Goal: Task Accomplishment & Management: Manage account settings

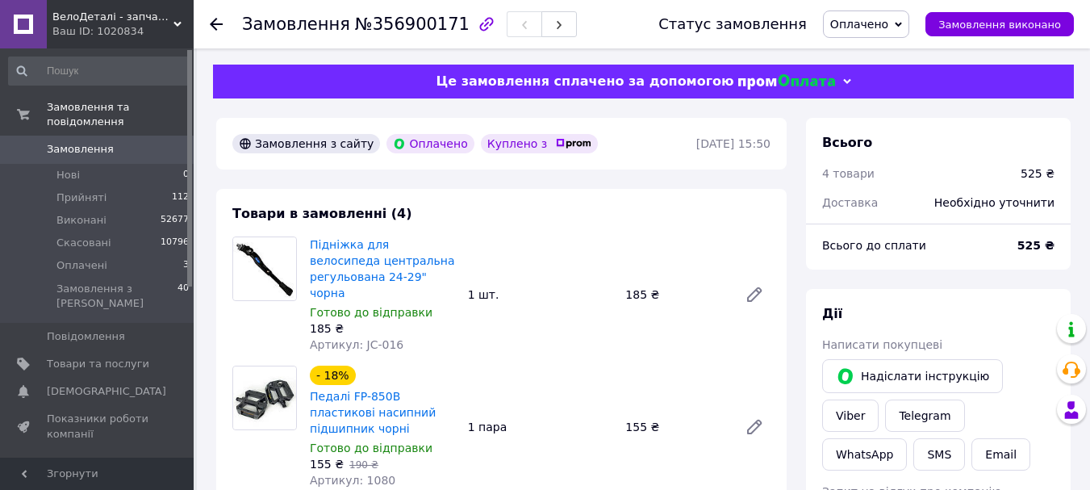
click at [105, 142] on span "Замовлення" at bounding box center [80, 149] width 67 height 15
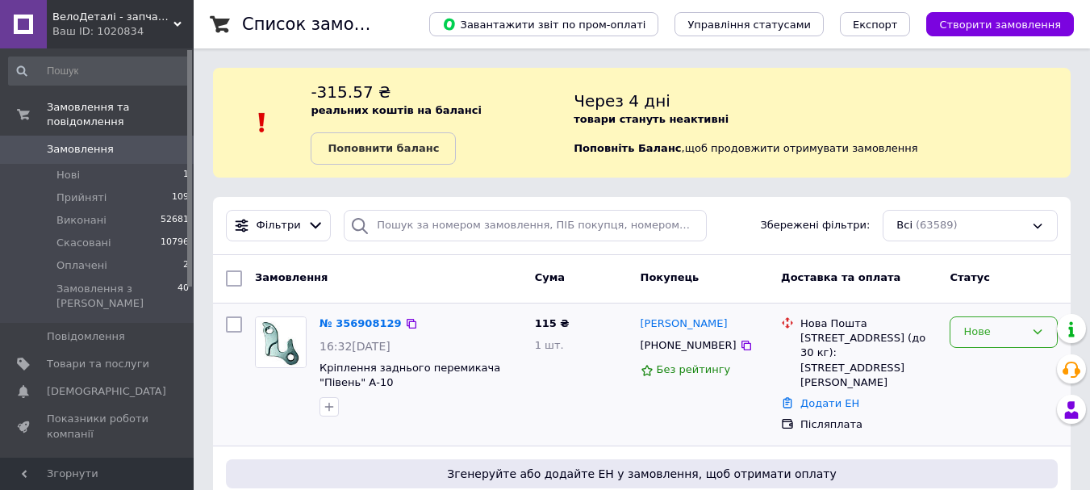
click at [1024, 343] on div "Нове" at bounding box center [1003, 331] width 108 height 31
drag, startPoint x: 998, startPoint y: 365, endPoint x: 766, endPoint y: 308, distance: 238.3
click at [998, 366] on li "Прийнято" at bounding box center [1003, 366] width 106 height 30
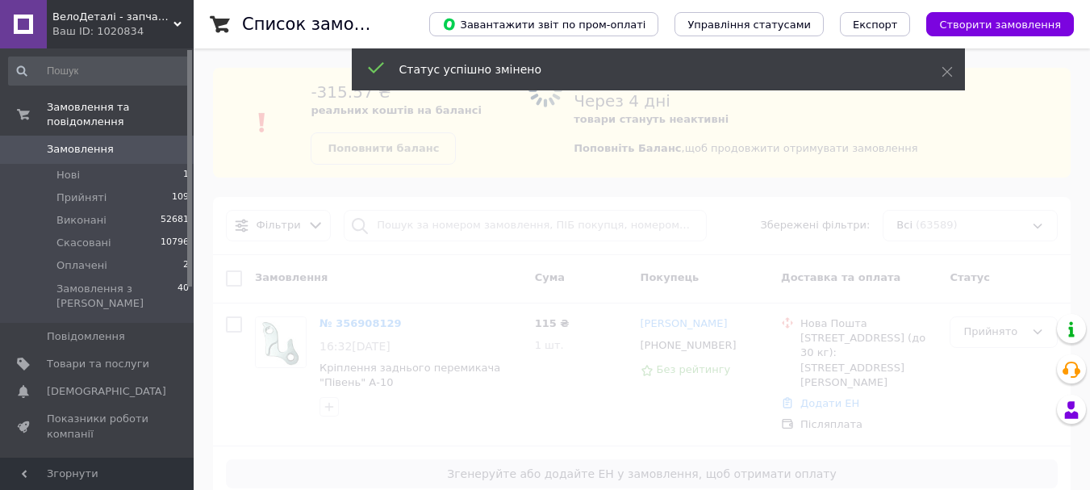
click at [497, 215] on span at bounding box center [545, 245] width 1090 height 490
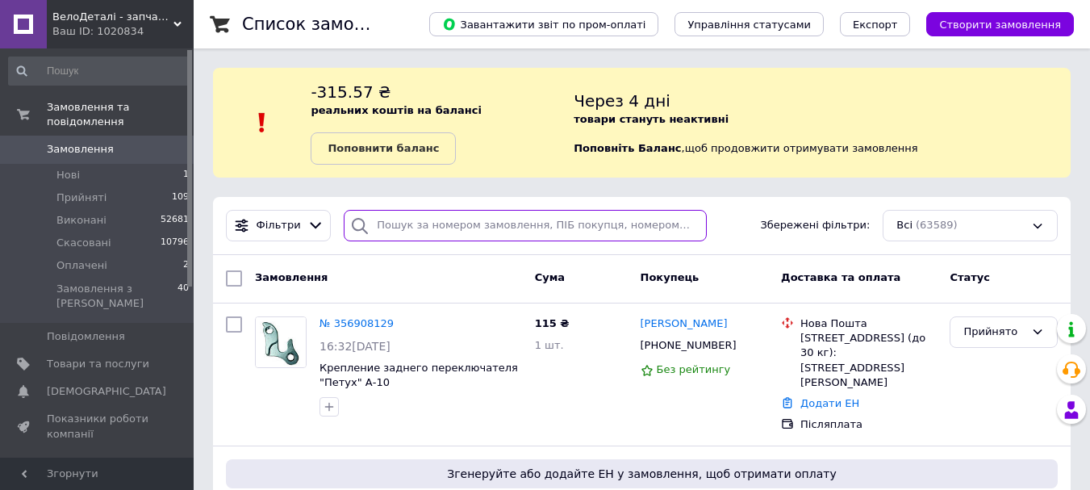
click at [499, 215] on input "search" at bounding box center [525, 225] width 362 height 31
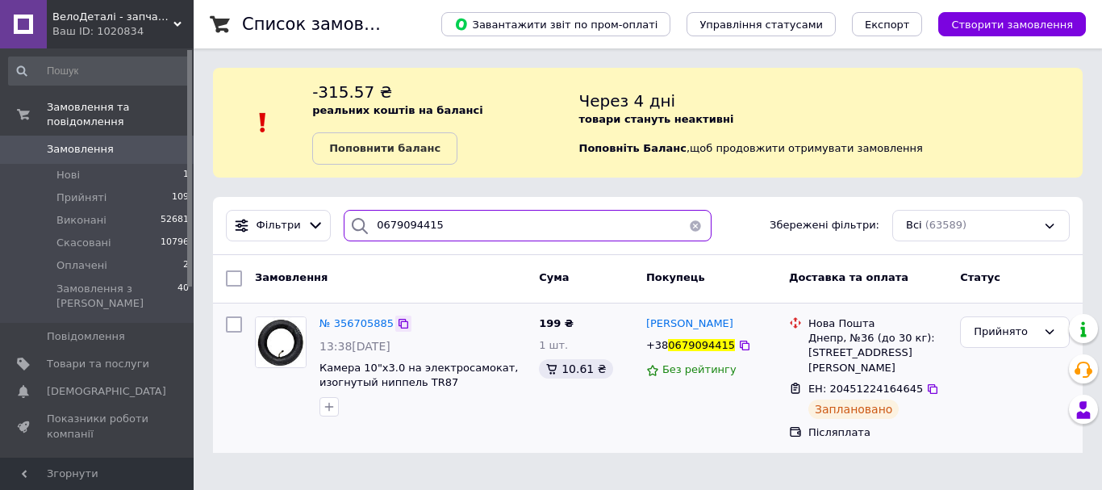
type input "0679094415"
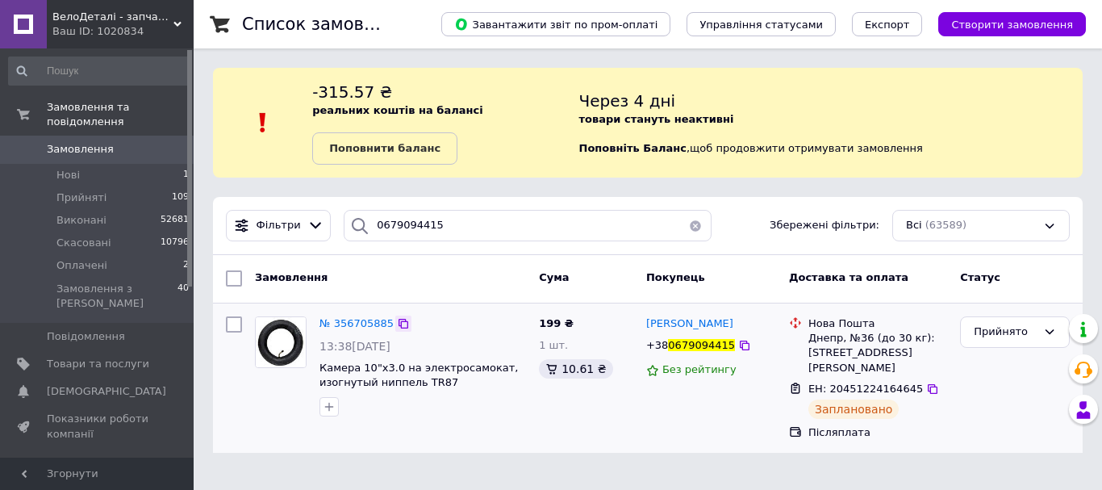
click at [398, 327] on icon at bounding box center [403, 323] width 13 height 13
drag, startPoint x: 644, startPoint y: 323, endPoint x: 761, endPoint y: 377, distance: 128.8
click at [761, 377] on div "[PERSON_NAME] [PHONE_NUMBER] Без рейтингу" at bounding box center [711, 378] width 143 height 137
click at [83, 142] on span "Замовлення" at bounding box center [80, 149] width 67 height 15
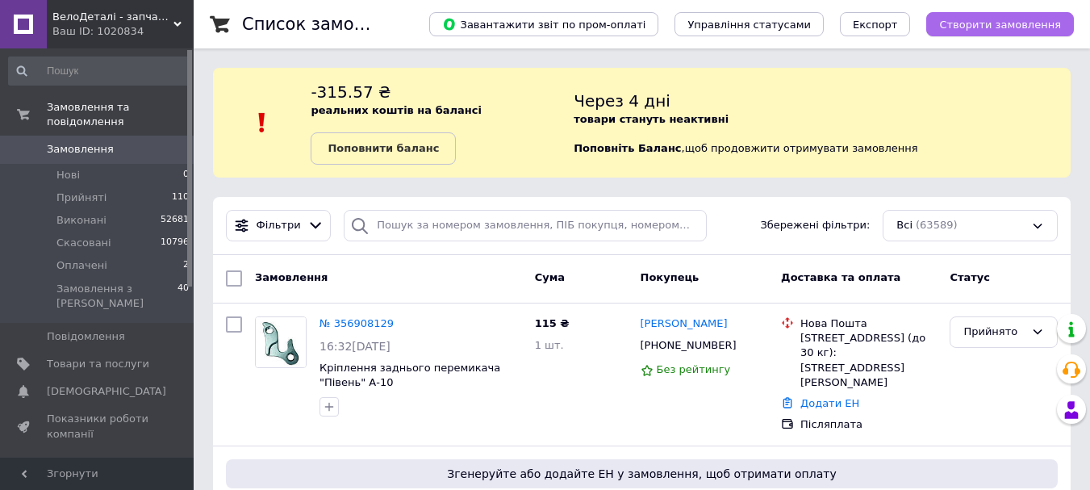
click at [999, 19] on span "Створити замовлення" at bounding box center [1000, 25] width 122 height 12
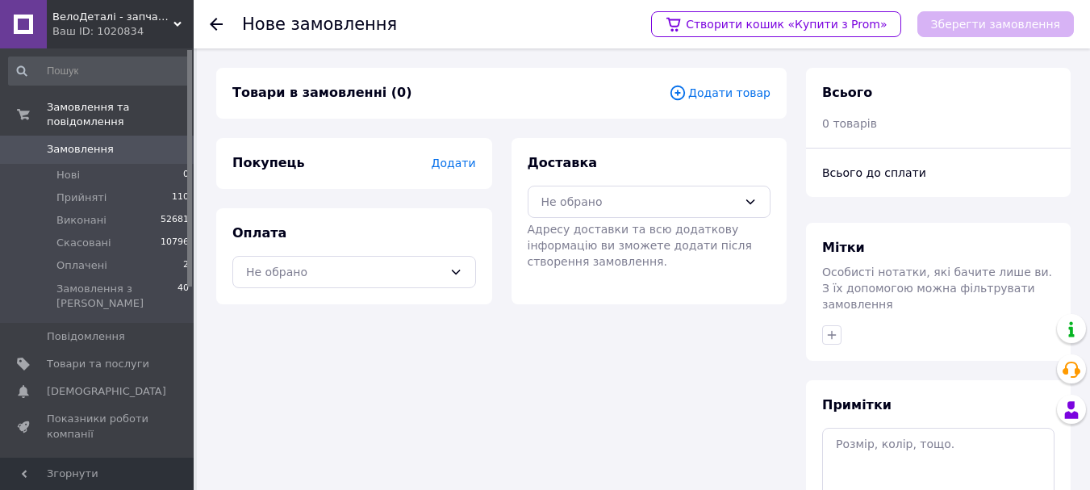
click at [719, 93] on span "Додати товар" at bounding box center [720, 93] width 102 height 18
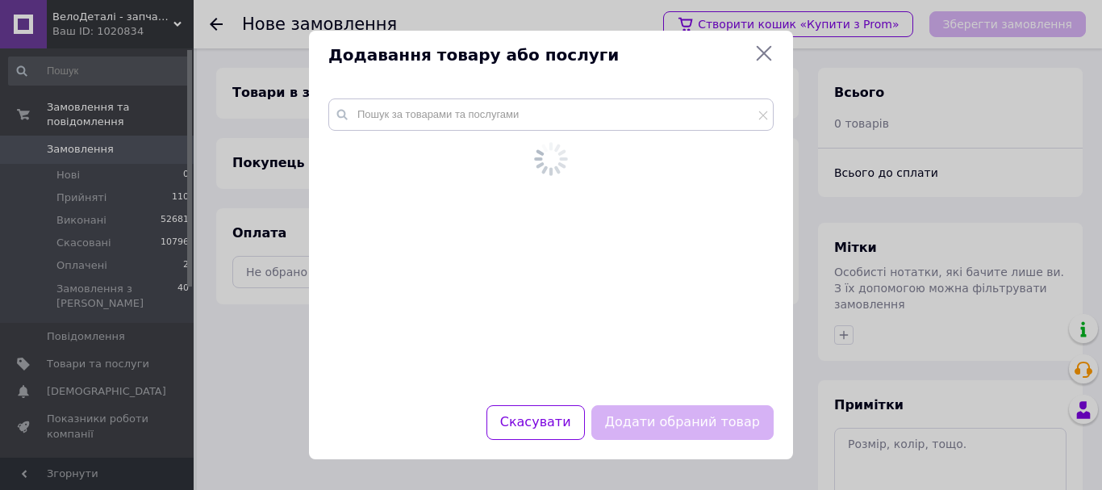
click at [592, 94] on div at bounding box center [551, 242] width 484 height 326
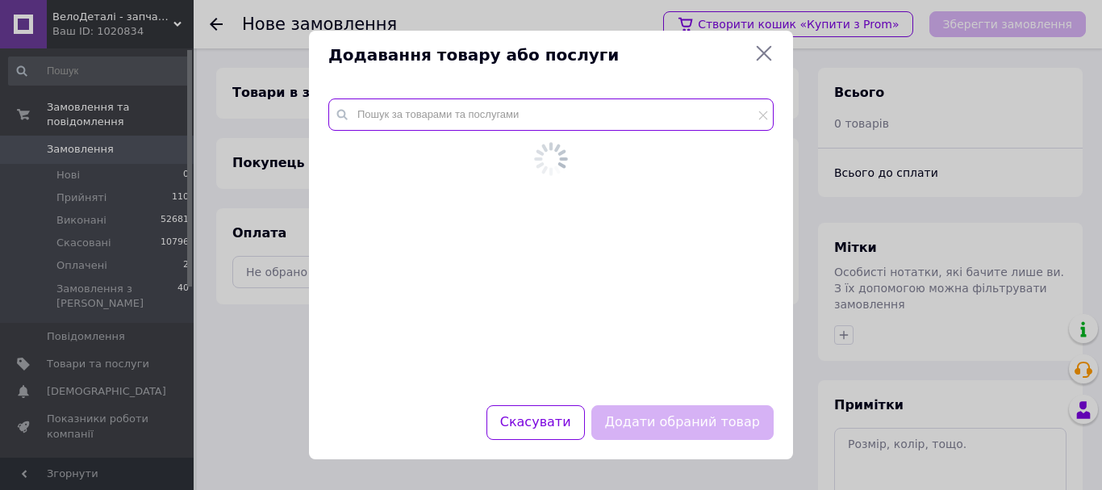
click at [587, 118] on input "text" at bounding box center [550, 114] width 445 height 32
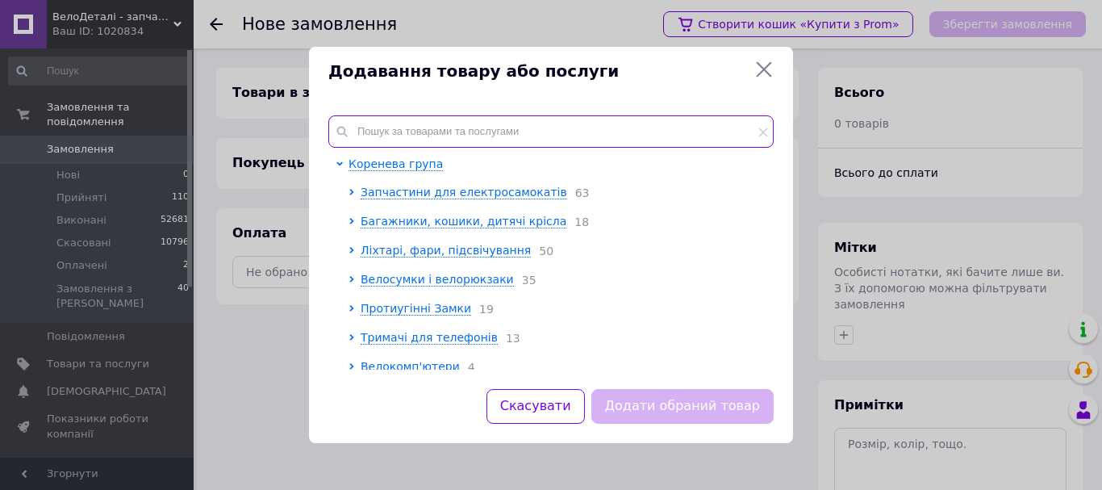
paste input "PS1025002"
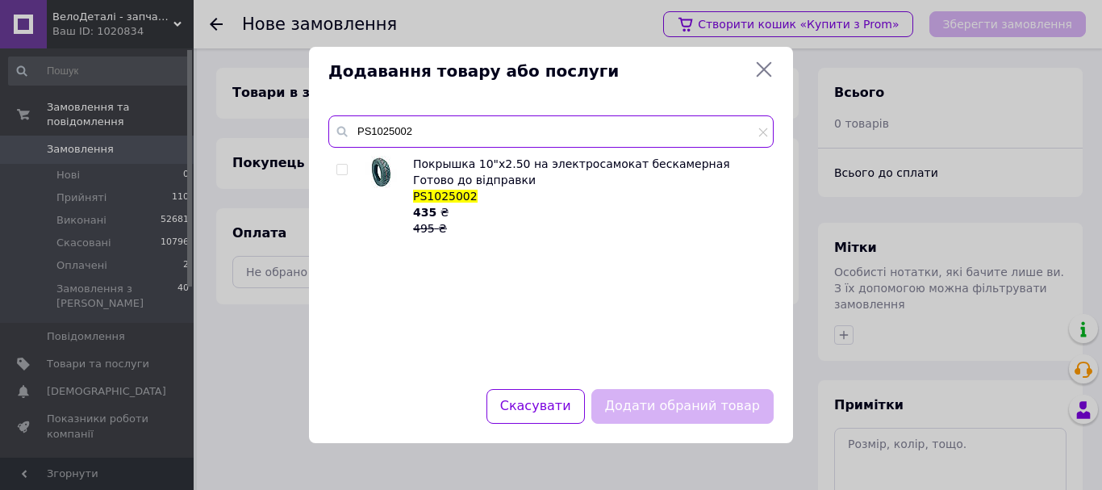
type input "PS1025002"
click at [340, 167] on input "checkbox" at bounding box center [341, 170] width 10 height 10
checkbox input "true"
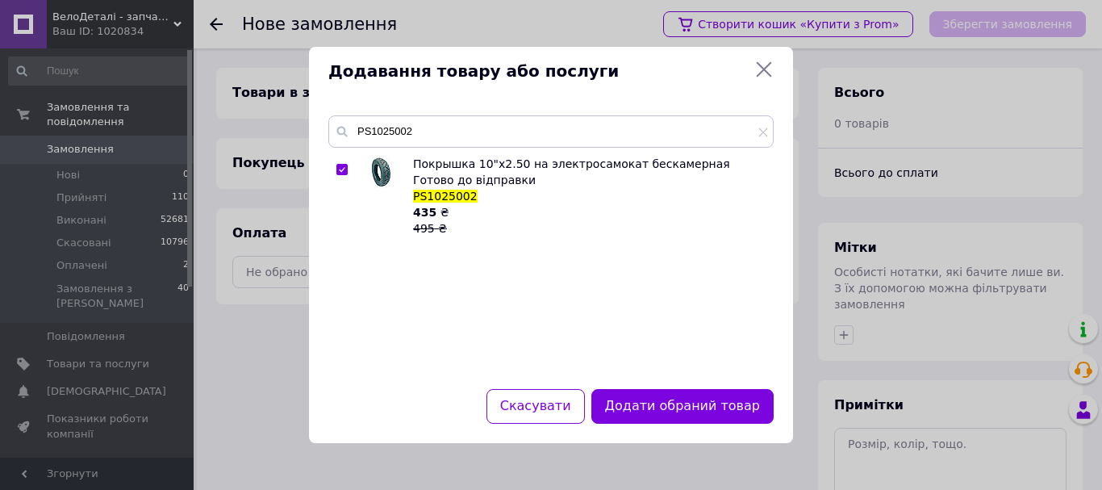
click at [665, 399] on button "Додати обраний товар" at bounding box center [682, 406] width 182 height 35
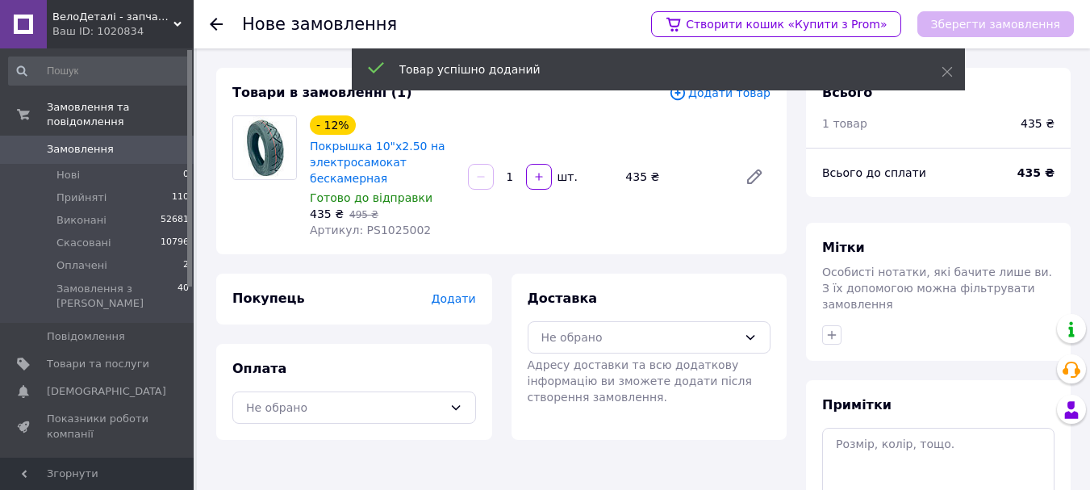
click at [738, 94] on span "Додати товар" at bounding box center [720, 93] width 102 height 18
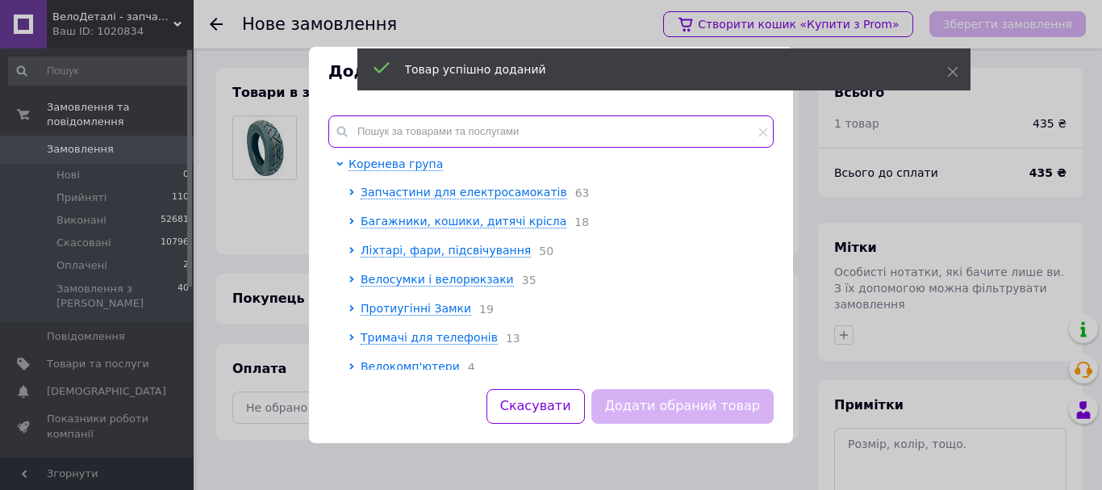
click at [410, 115] on input "text" at bounding box center [550, 131] width 445 height 32
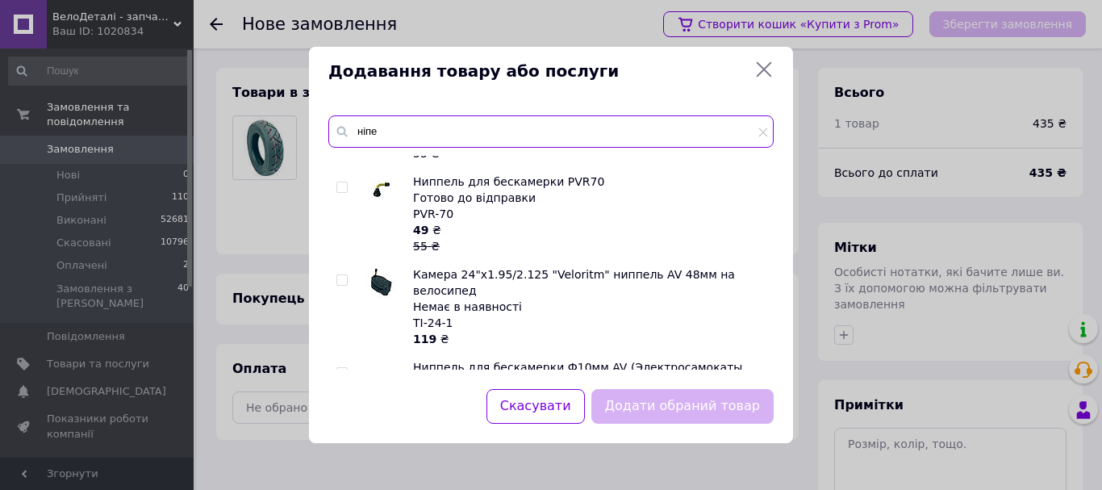
scroll to position [1049, 0]
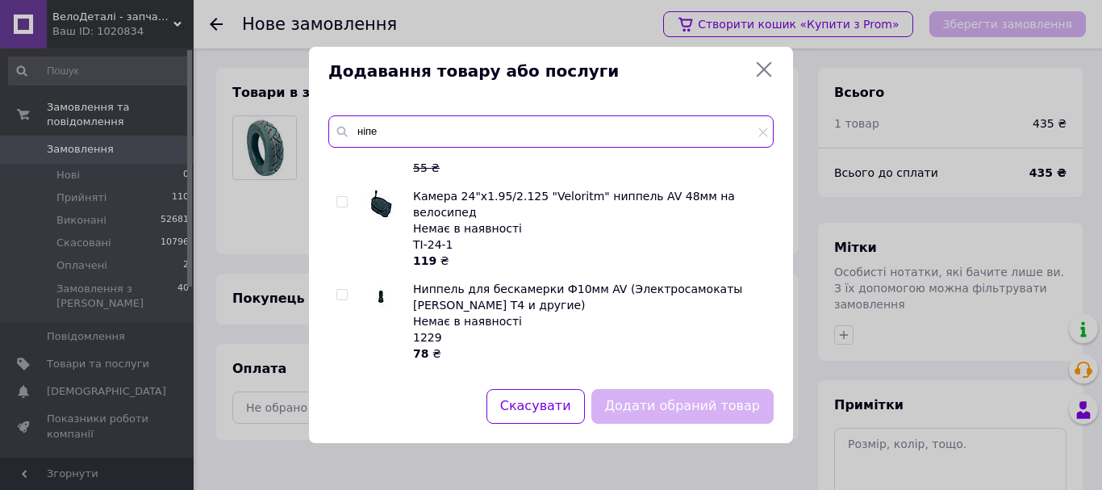
type input "ніпе"
click at [340, 290] on input "checkbox" at bounding box center [341, 295] width 10 height 10
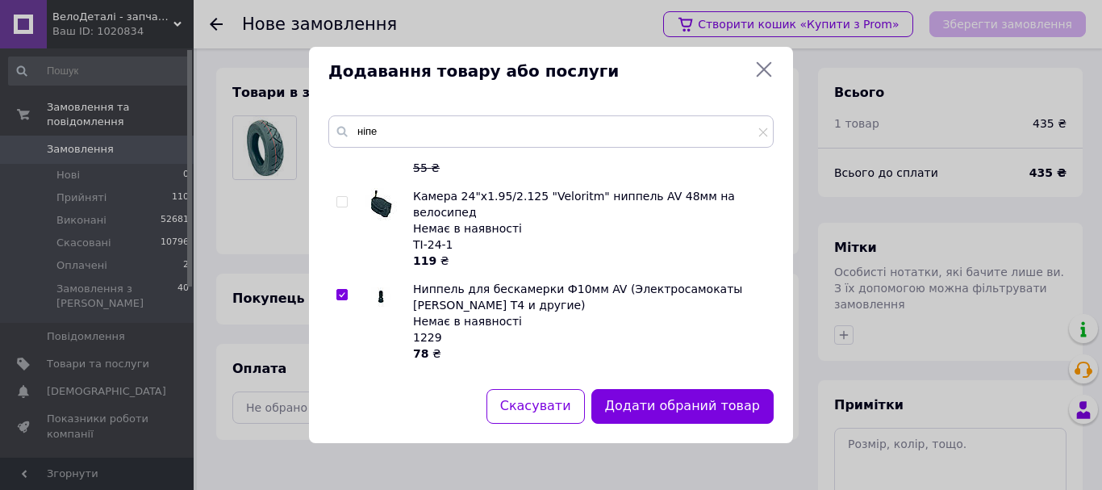
click at [346, 290] on input "checkbox" at bounding box center [341, 295] width 10 height 10
checkbox input "false"
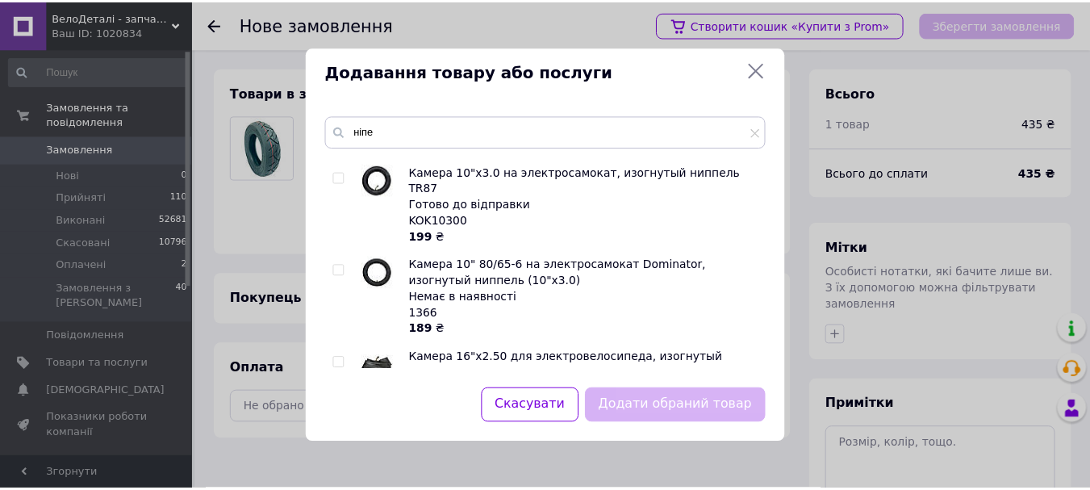
scroll to position [1851, 0]
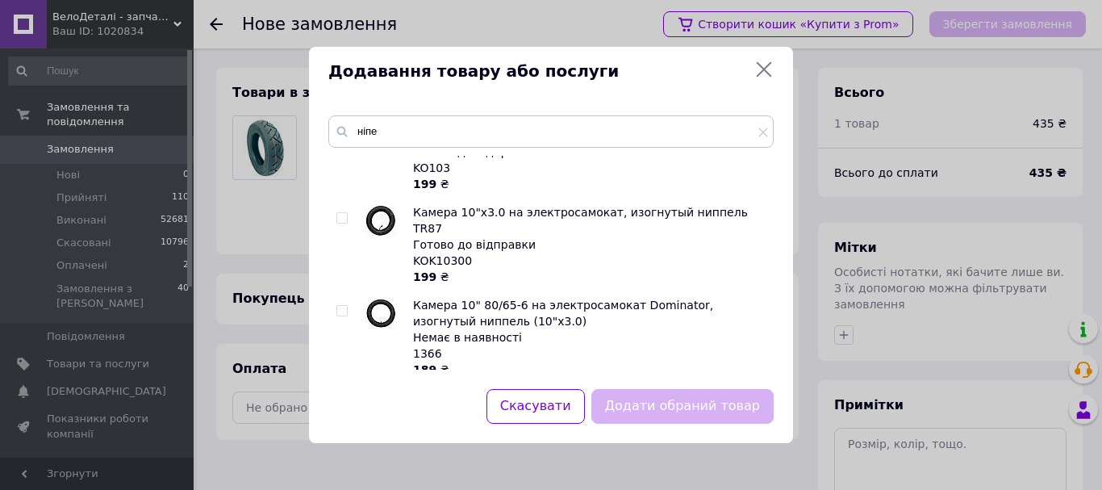
click at [344, 489] on input "checkbox" at bounding box center [341, 496] width 10 height 10
checkbox input "true"
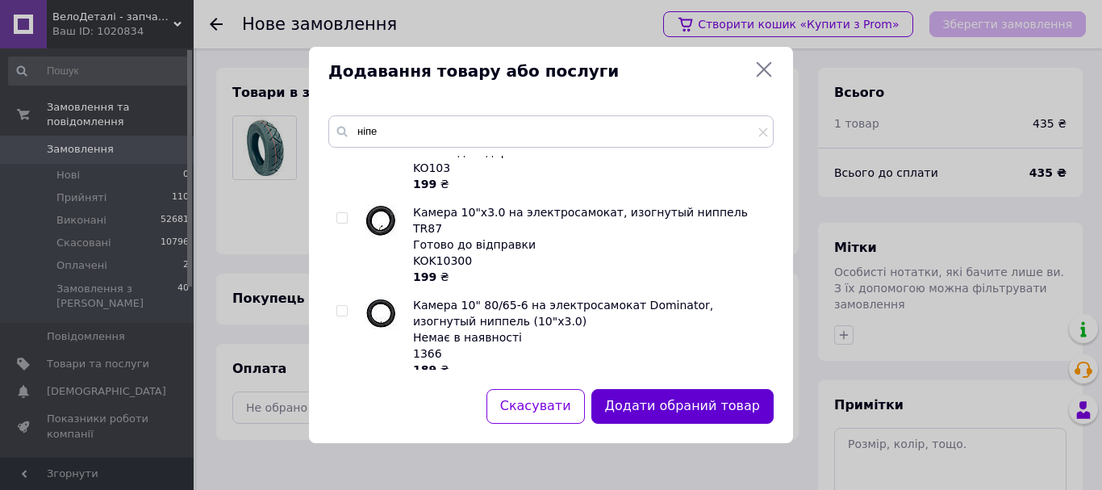
click at [687, 410] on button "Додати обраний товар" at bounding box center [682, 406] width 182 height 35
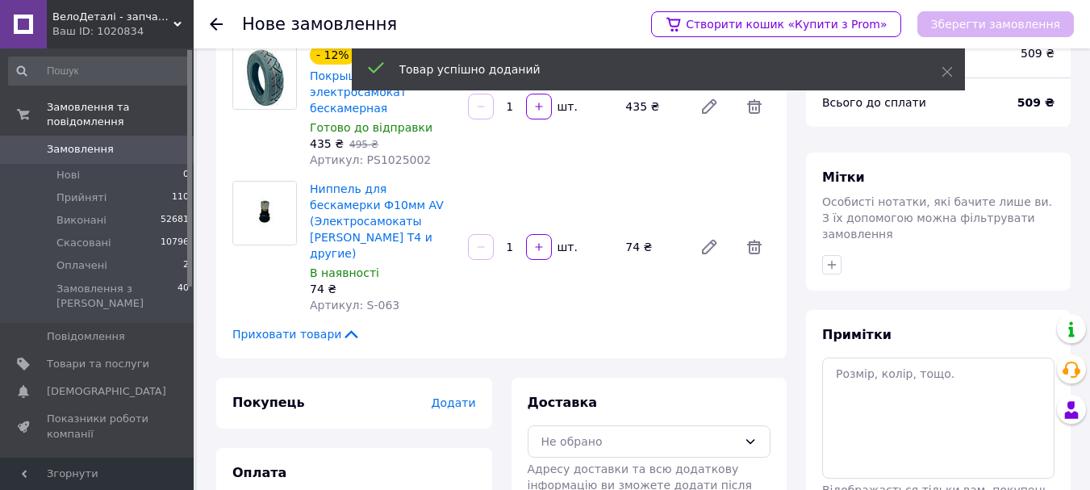
scroll to position [161, 0]
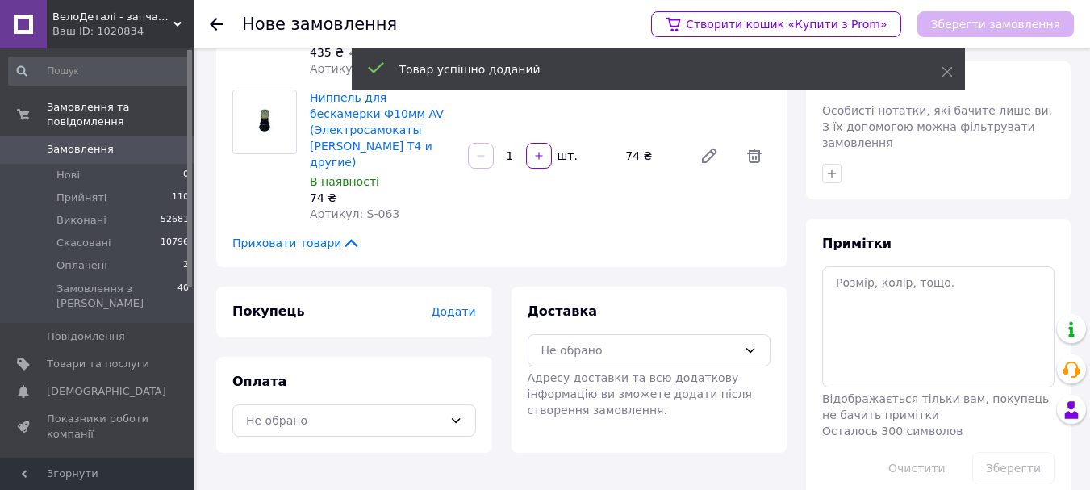
click at [457, 305] on span "Додати" at bounding box center [453, 311] width 44 height 13
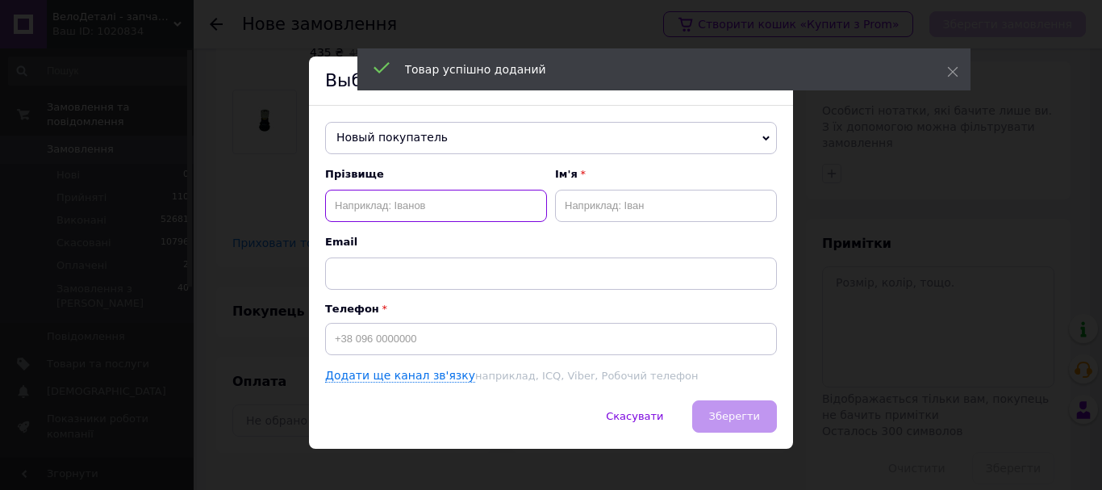
click at [357, 201] on input "text" at bounding box center [436, 206] width 222 height 32
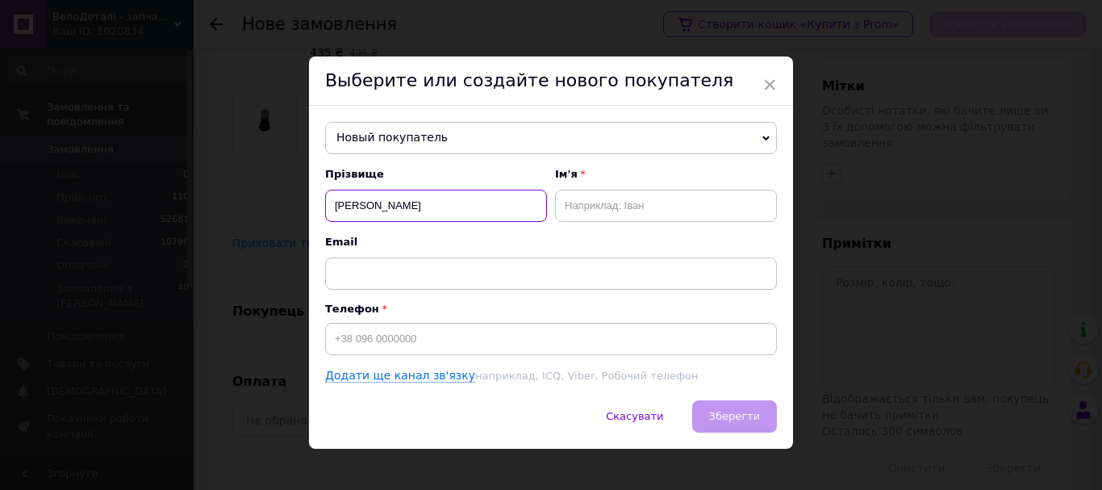
type input "[PERSON_NAME]"
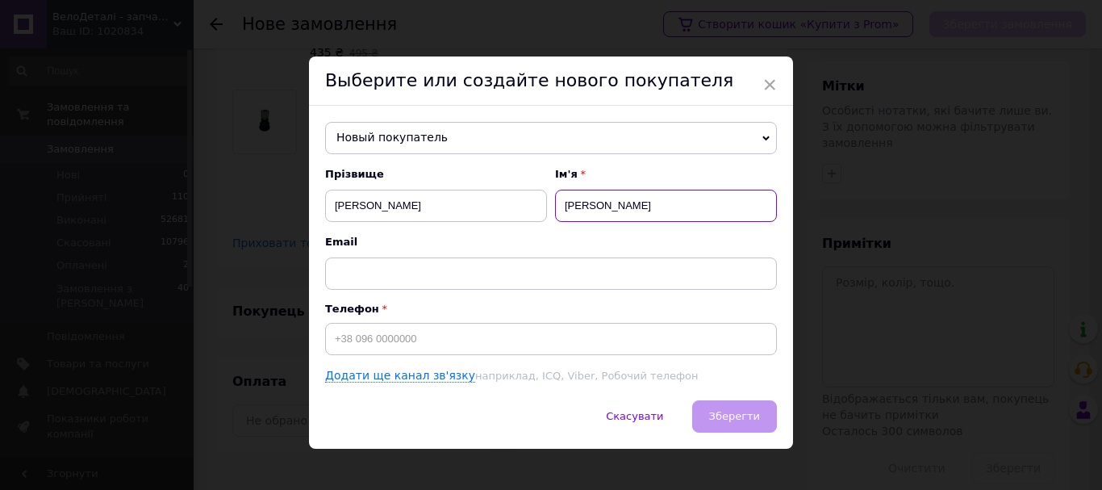
type input "[PERSON_NAME]"
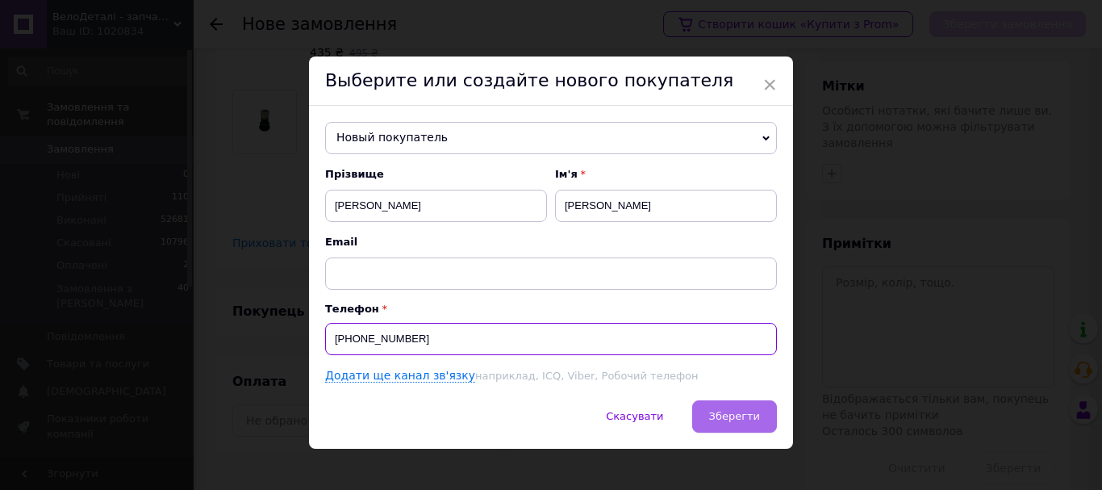
type input "[PHONE_NUMBER]"
click at [742, 416] on span "Зберегти" at bounding box center [734, 416] width 51 height 12
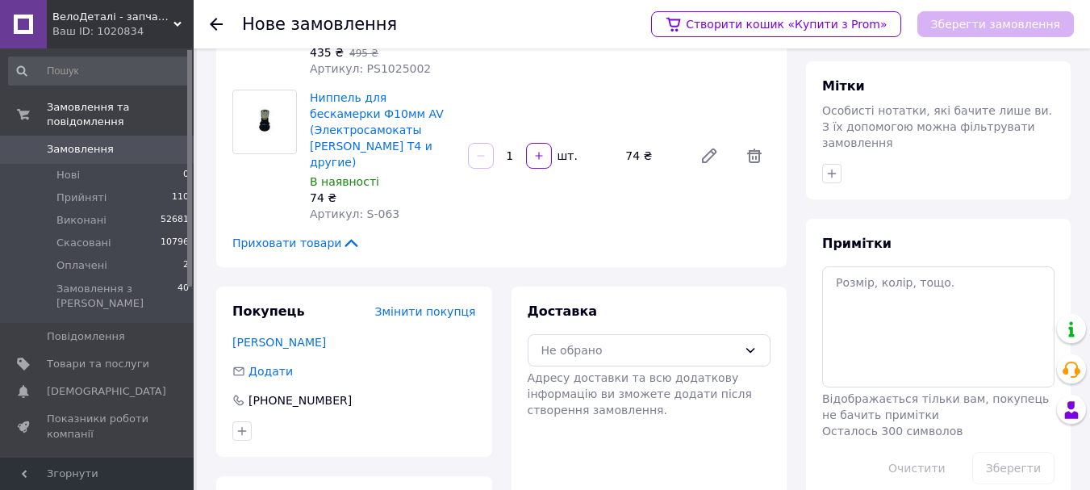
click at [658, 311] on div "Доставка Не обрано Адресу доставки та всю додаткову інформацію ви зможете додат…" at bounding box center [649, 359] width 244 height 115
click at [655, 341] on div "Не обрано" at bounding box center [639, 350] width 197 height 18
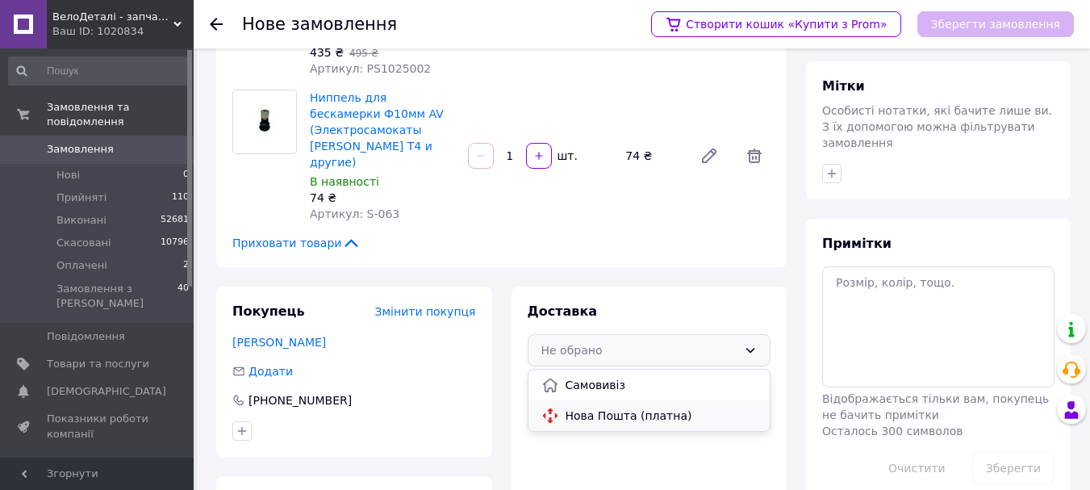
click at [599, 407] on span "Нова Пошта (платна)" at bounding box center [661, 415] width 192 height 16
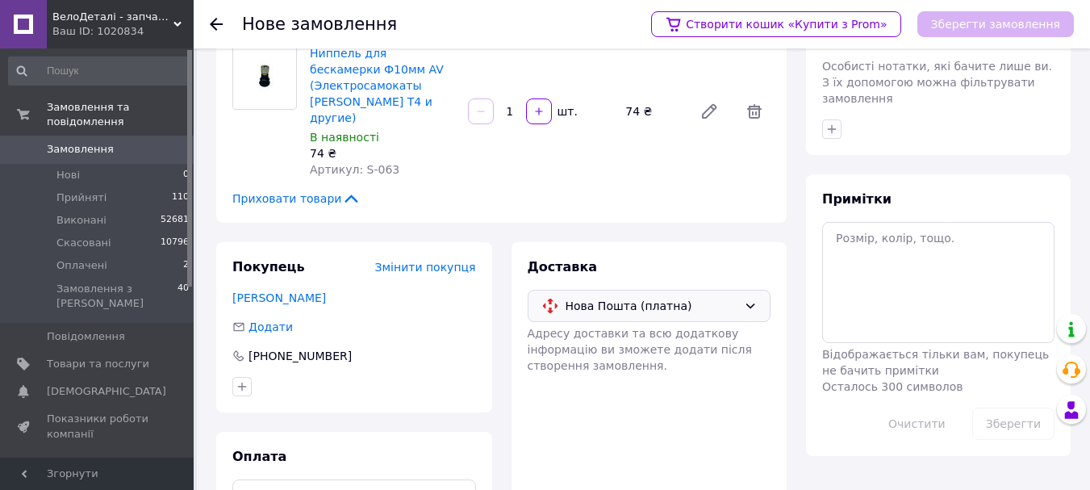
scroll to position [247, 0]
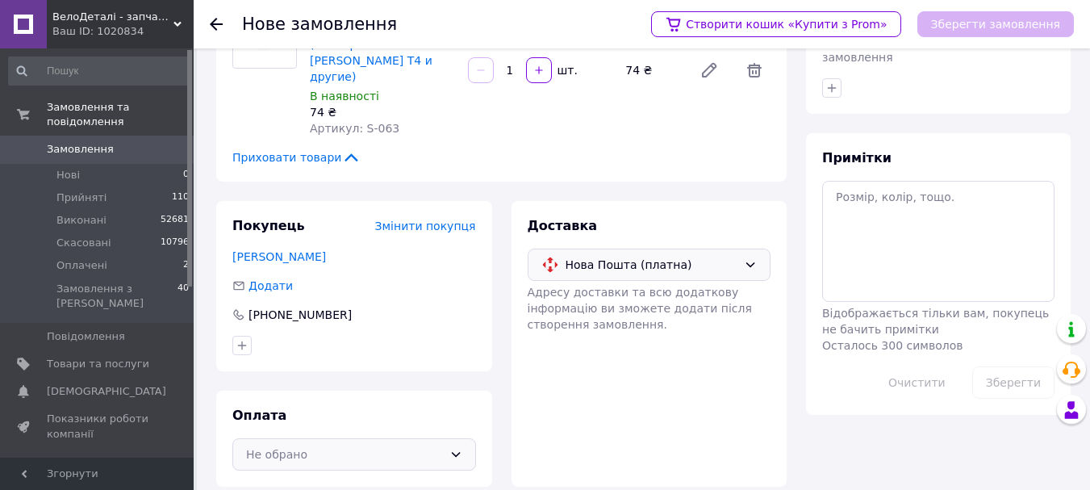
click at [331, 445] on div "Не обрано" at bounding box center [344, 454] width 197 height 18
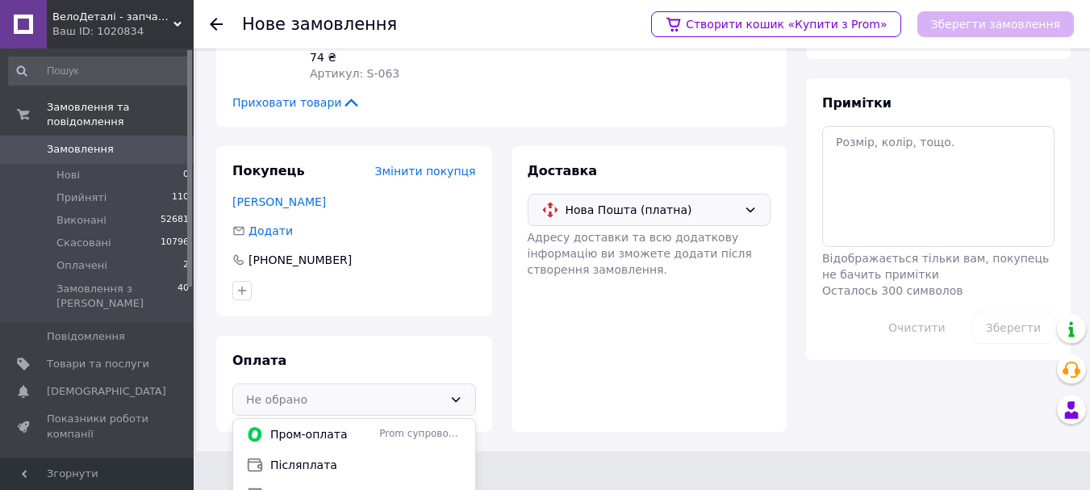
scroll to position [354, 0]
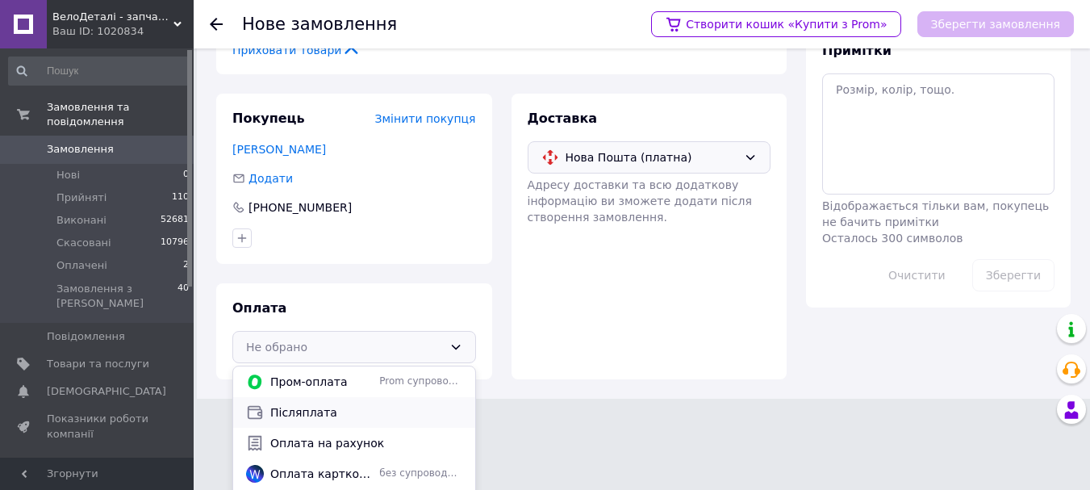
click at [305, 404] on span "Післяплата" at bounding box center [366, 412] width 192 height 16
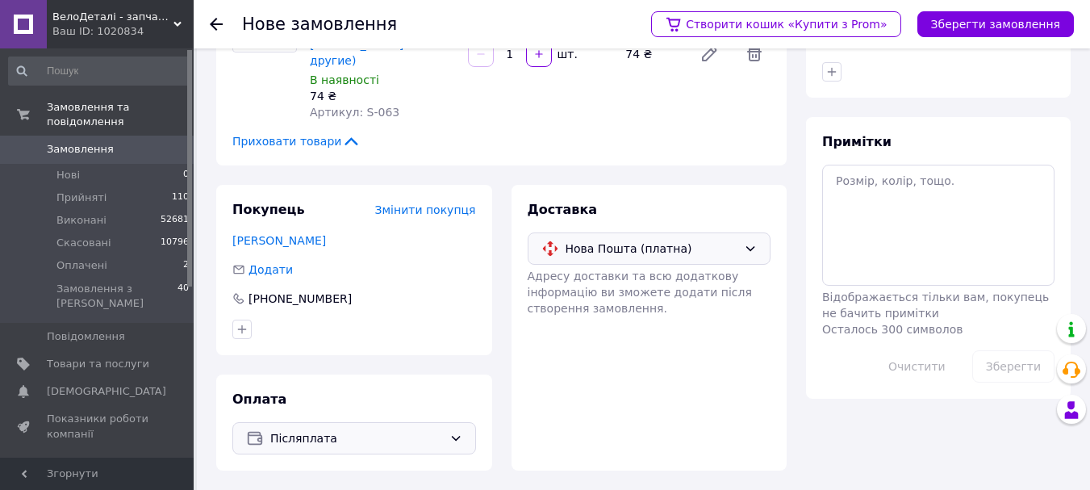
scroll to position [247, 0]
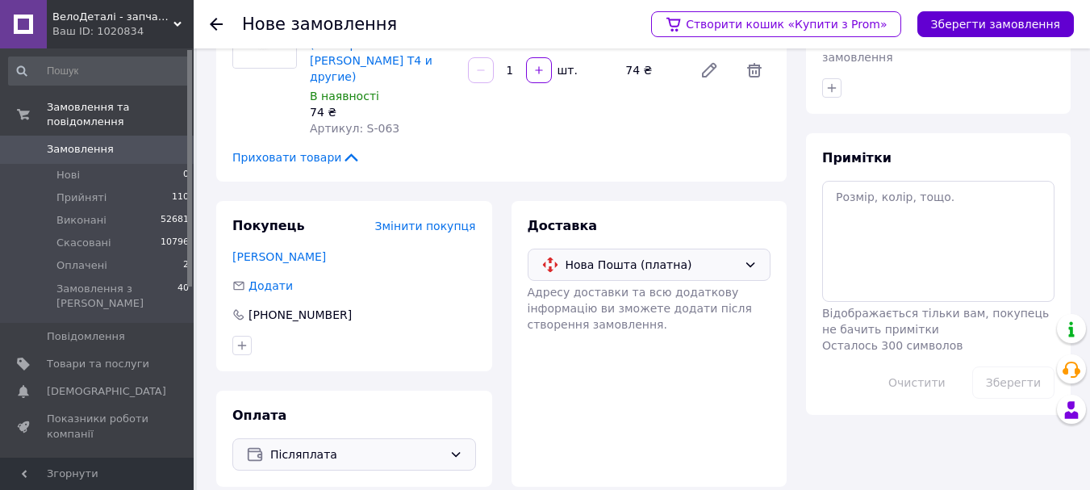
click at [978, 27] on button "Зберегти замовлення" at bounding box center [995, 24] width 156 height 26
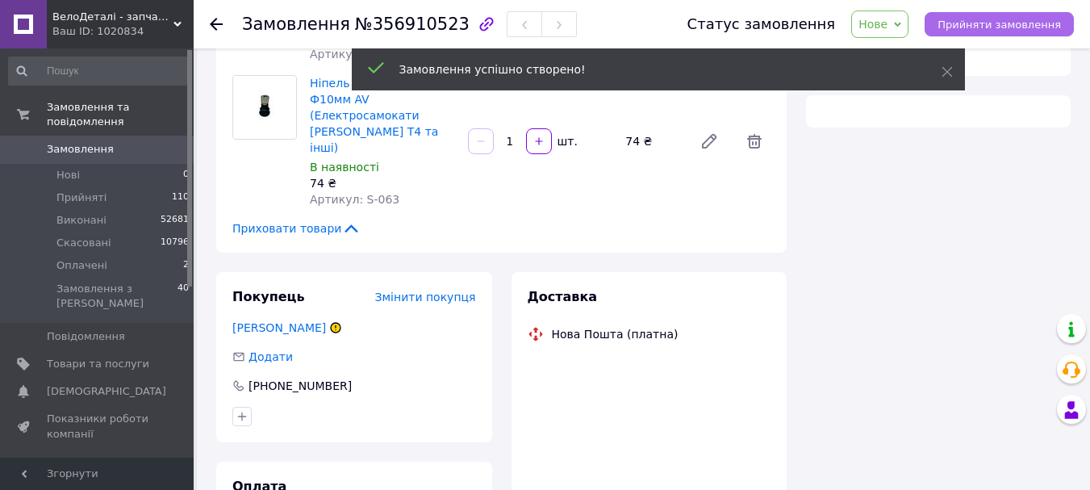
click at [1006, 15] on button "Прийняти замовлення" at bounding box center [998, 24] width 149 height 24
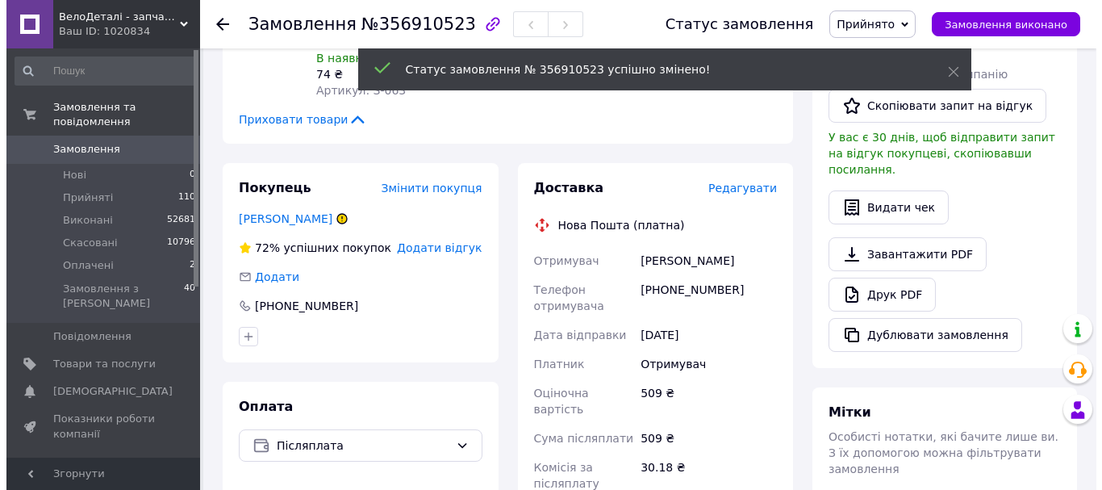
scroll to position [408, 0]
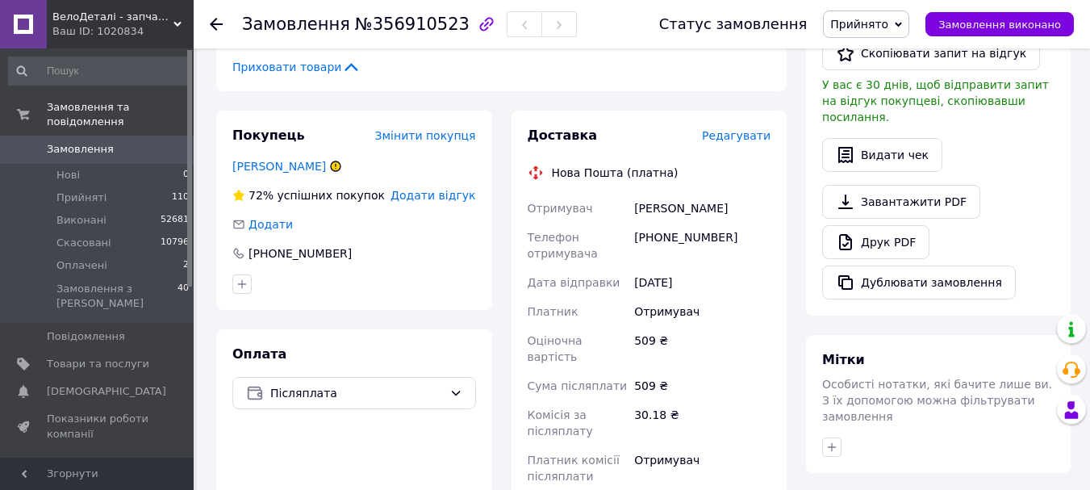
click at [742, 129] on span "Редагувати" at bounding box center [736, 135] width 69 height 13
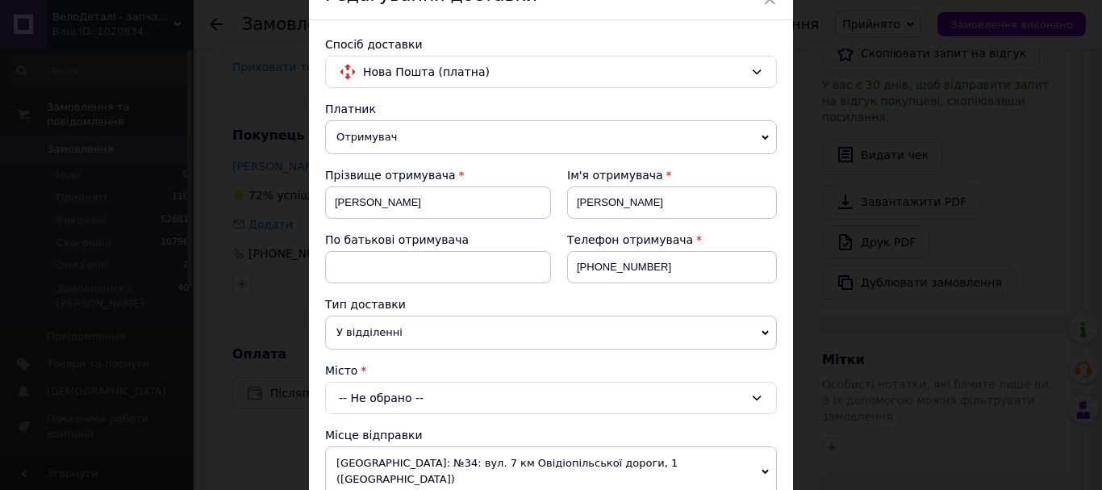
scroll to position [242, 0]
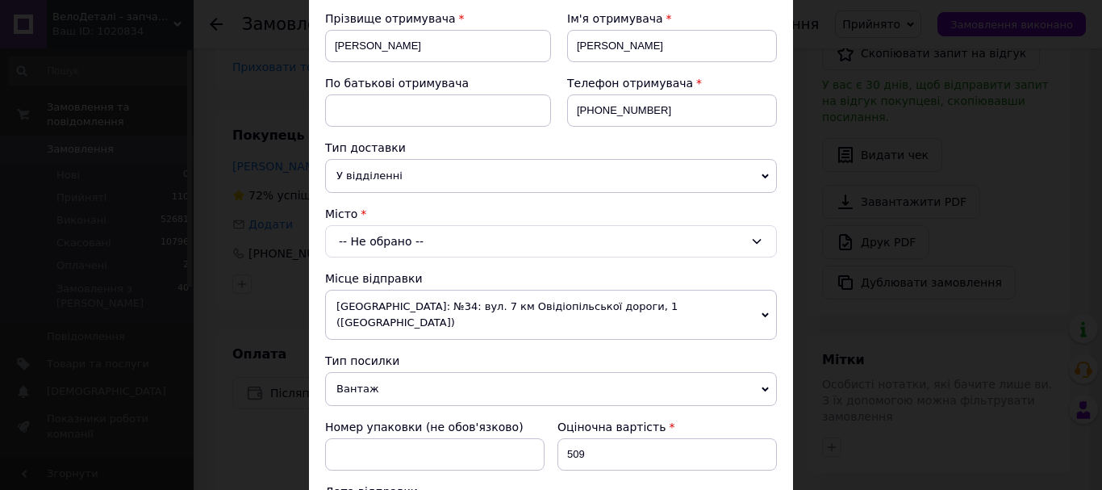
click at [359, 244] on div "-- Не обрано --" at bounding box center [551, 241] width 452 height 32
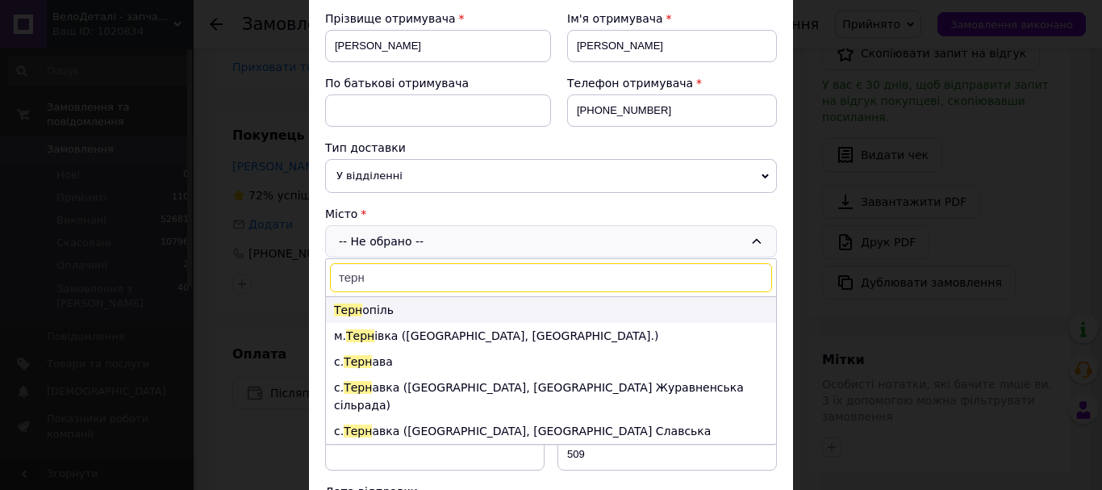
type input "терн"
click at [370, 313] on li "Терн опіль" at bounding box center [551, 310] width 450 height 26
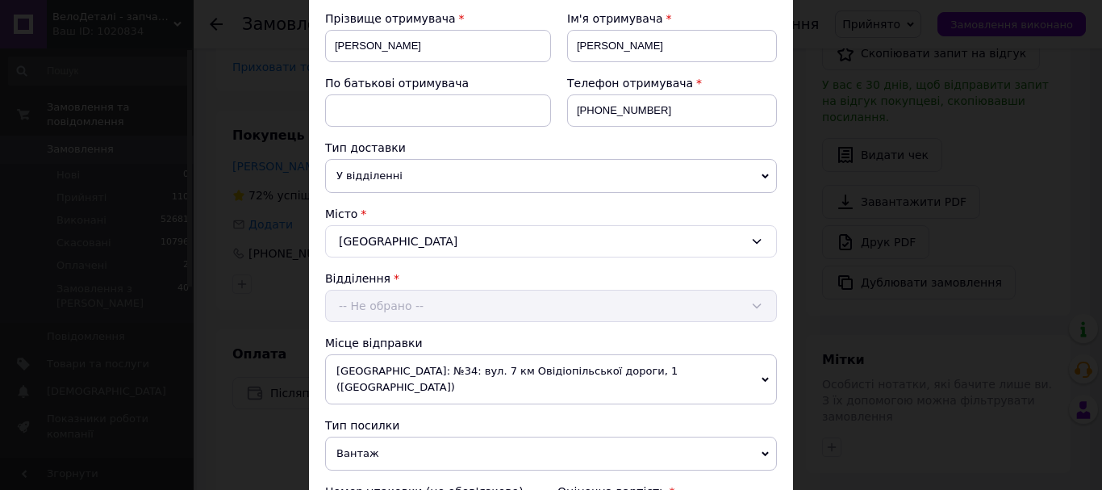
click at [373, 314] on div "Відділення -- Не обрано --" at bounding box center [551, 296] width 452 height 52
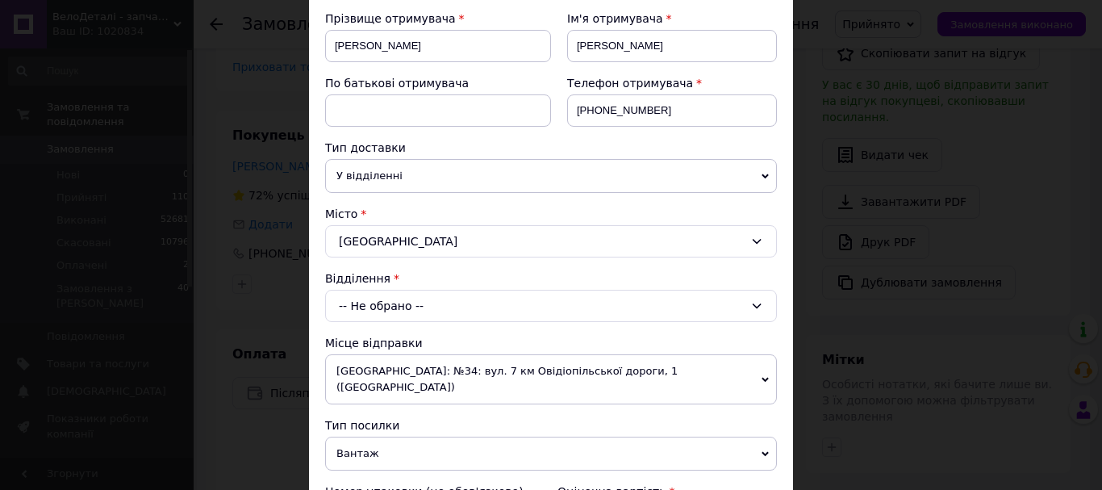
click at [382, 305] on div "-- Не обрано --" at bounding box center [551, 306] width 452 height 32
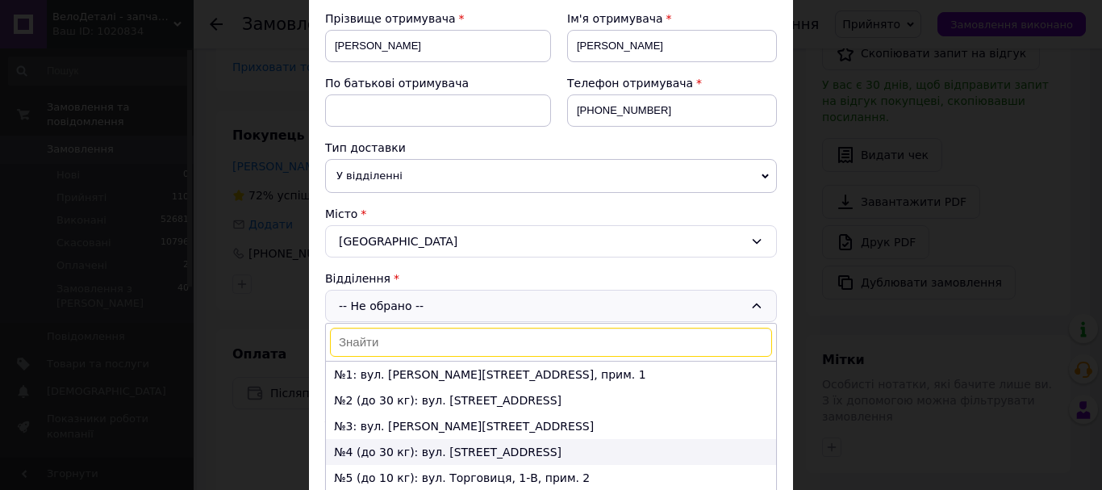
click at [402, 449] on li "№4 (до 30 кг): вул. [STREET_ADDRESS]" at bounding box center [551, 452] width 450 height 26
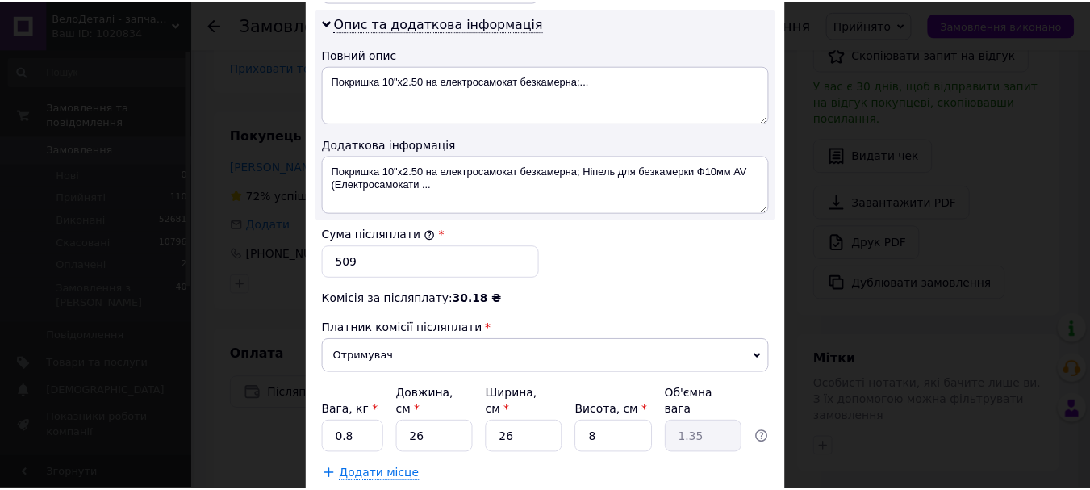
scroll to position [922, 0]
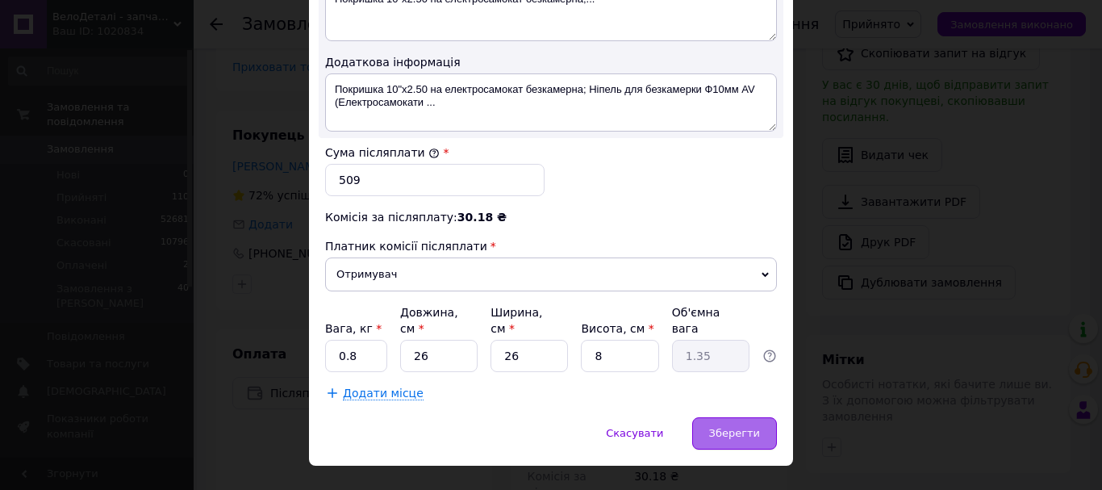
click at [746, 427] on span "Зберегти" at bounding box center [734, 433] width 51 height 12
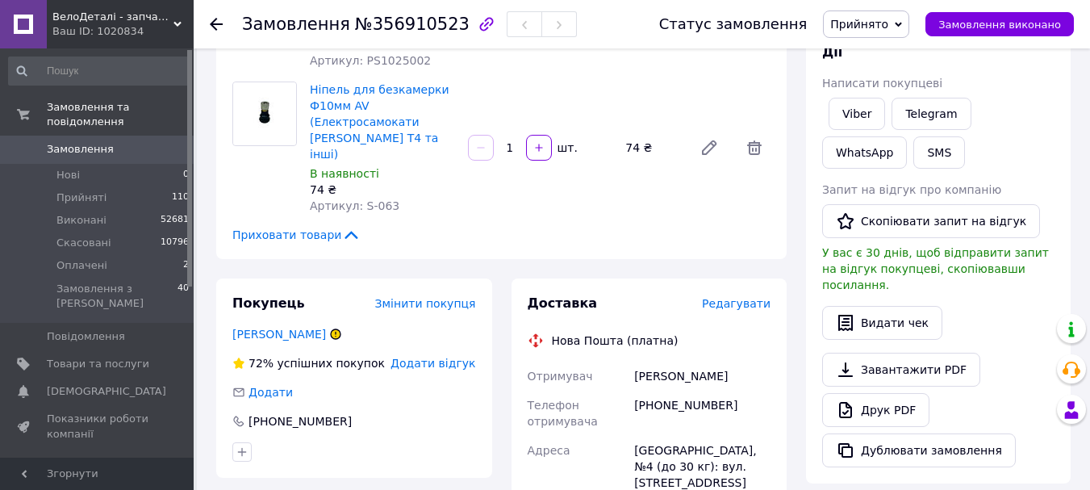
scroll to position [247, 0]
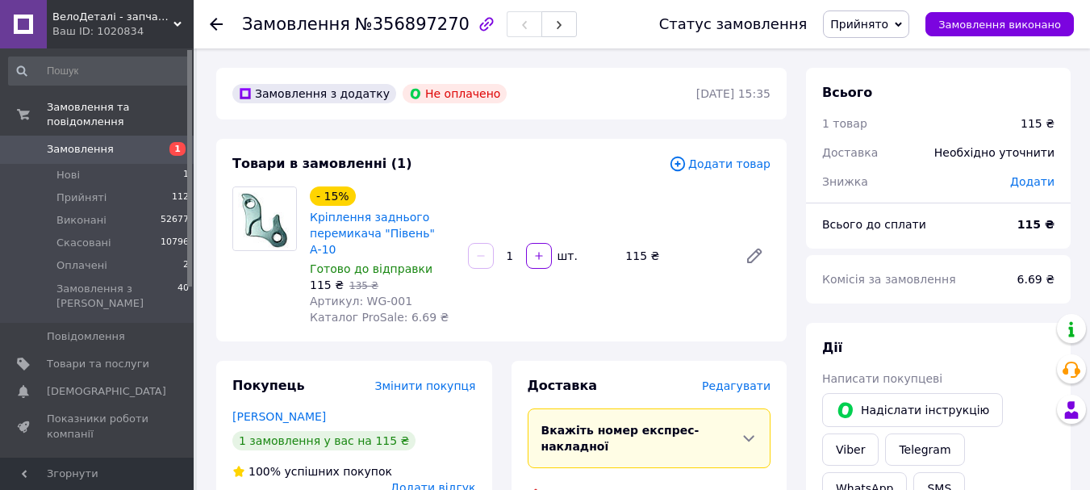
scroll to position [565, 0]
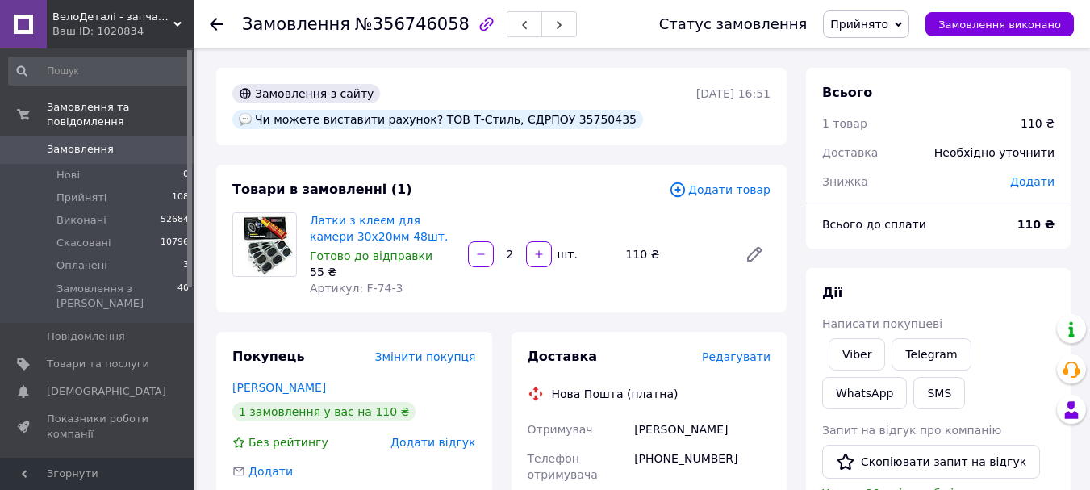
click at [563, 114] on div "Чи можете виставити рахунок? ТОВ Т-Стиль, ЄДРПОУ 35750435" at bounding box center [437, 119] width 411 height 19
copy div "35750435"
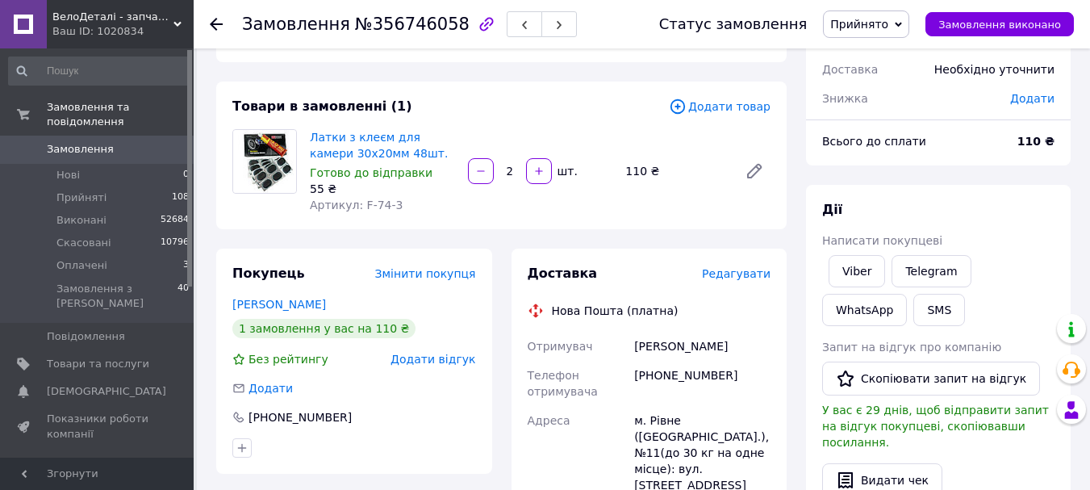
scroll to position [161, 0]
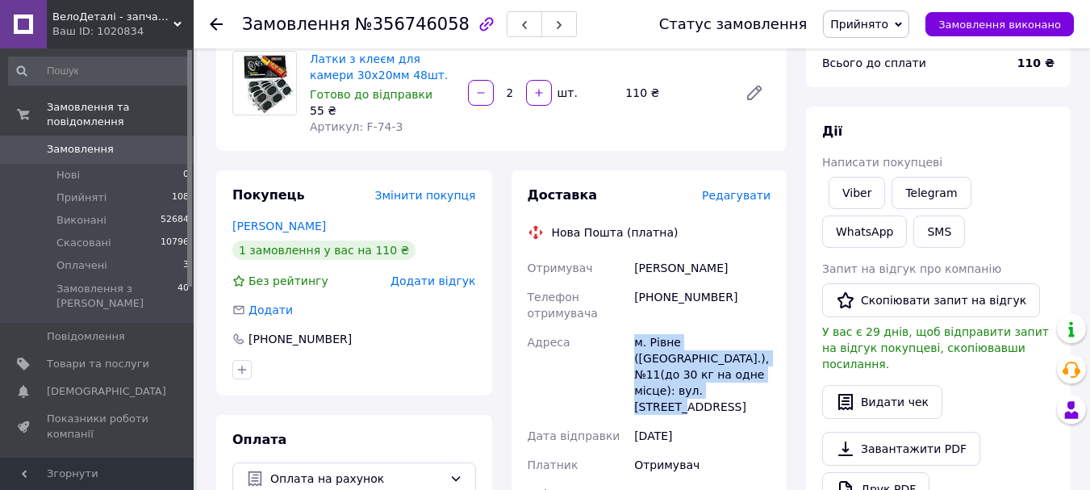
drag, startPoint x: 635, startPoint y: 340, endPoint x: 761, endPoint y: 370, distance: 130.3
click at [761, 370] on div "м. Рівне (Рівненська обл.), №11(до 30 кг на одне місце): вул. Фабрична, 1" at bounding box center [702, 374] width 143 height 94
copy div "м. Рівне (Рівненська обл.), №11(до 30 кг на одне місце): вул. Фабрична, 1"
click at [855, 189] on link "Viber" at bounding box center [856, 193] width 56 height 32
